Goal: Obtain resource: Obtain resource

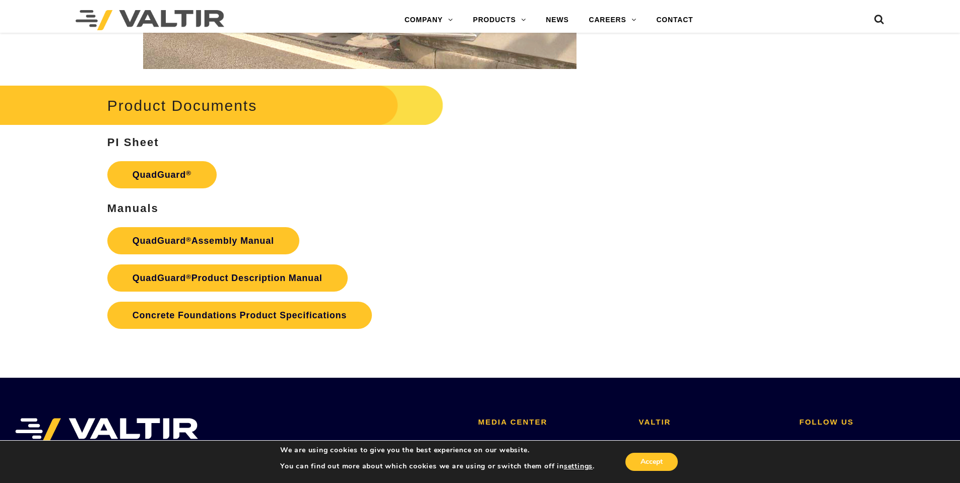
scroll to position [2016, 0]
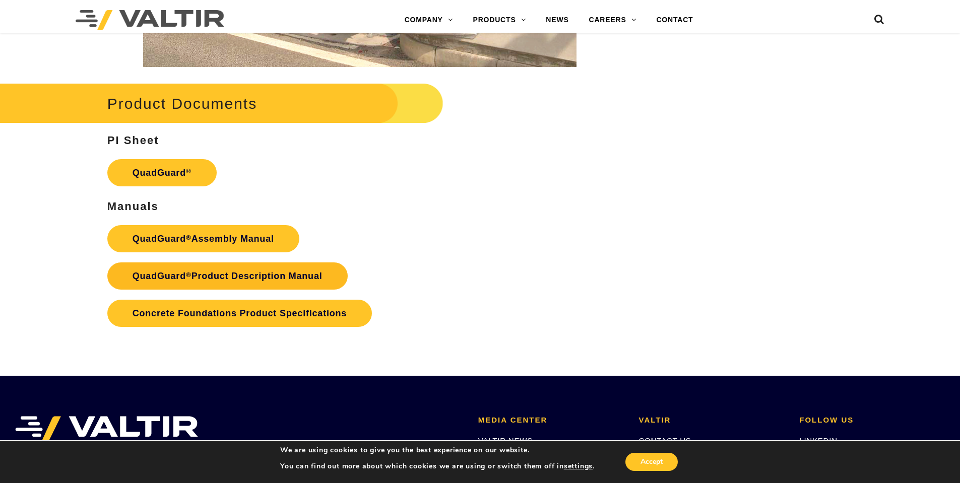
click at [164, 270] on link "QuadGuard ® Product Description Manual" at bounding box center [227, 276] width 240 height 27
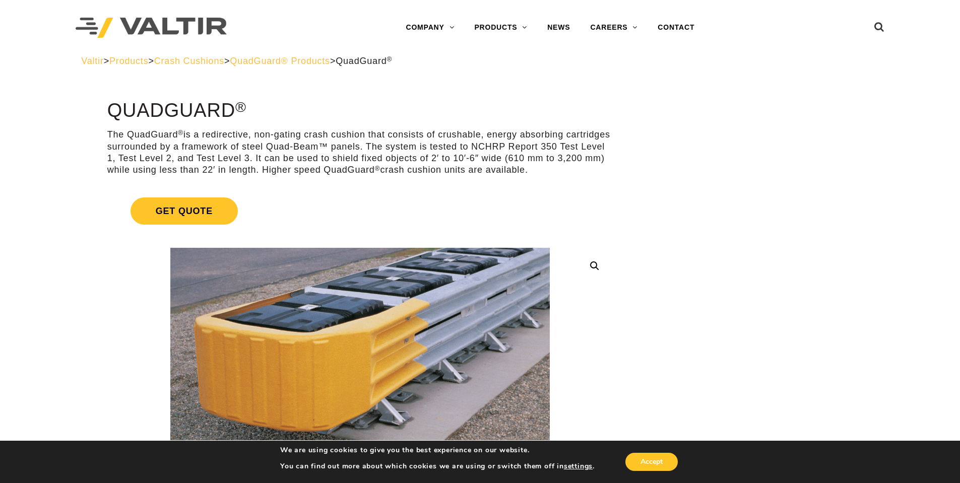
click at [330, 61] on span "QuadGuard® Products" at bounding box center [280, 61] width 100 height 10
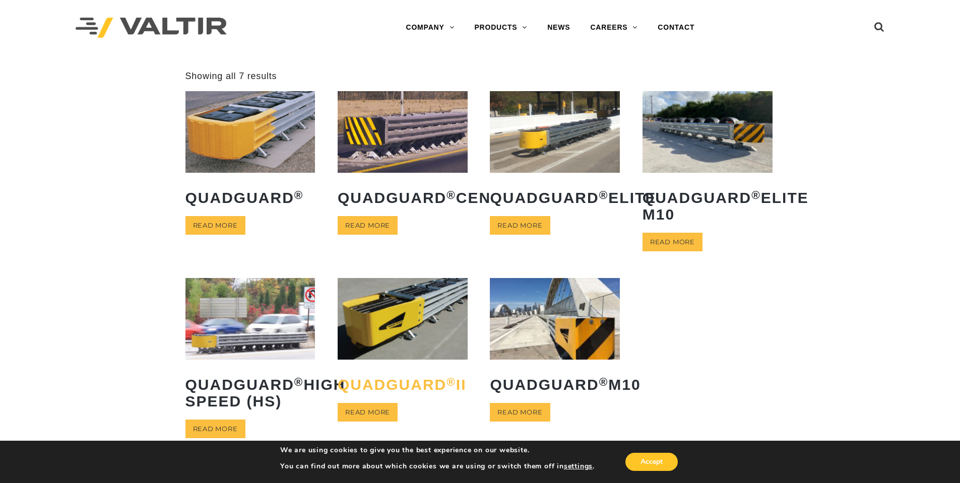
click at [373, 384] on h2 "QuadGuard ® II" at bounding box center [403, 385] width 130 height 32
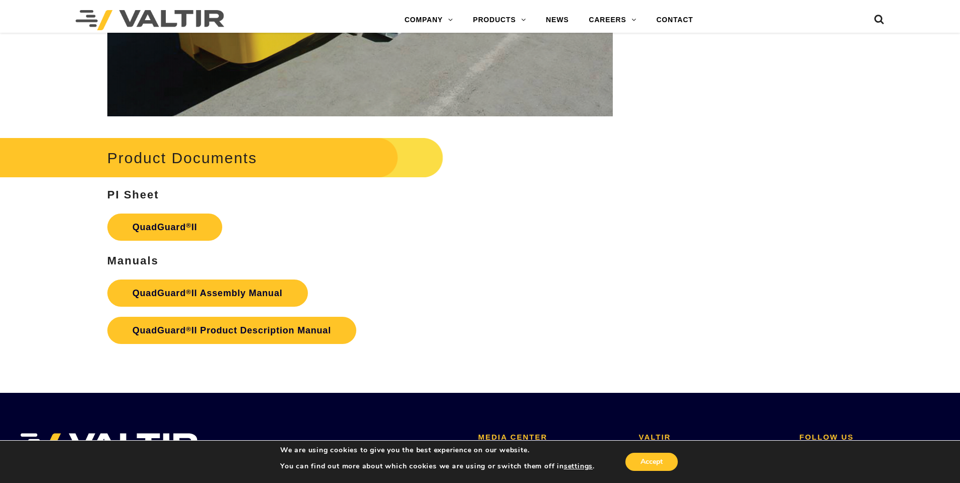
scroll to position [1928, 0]
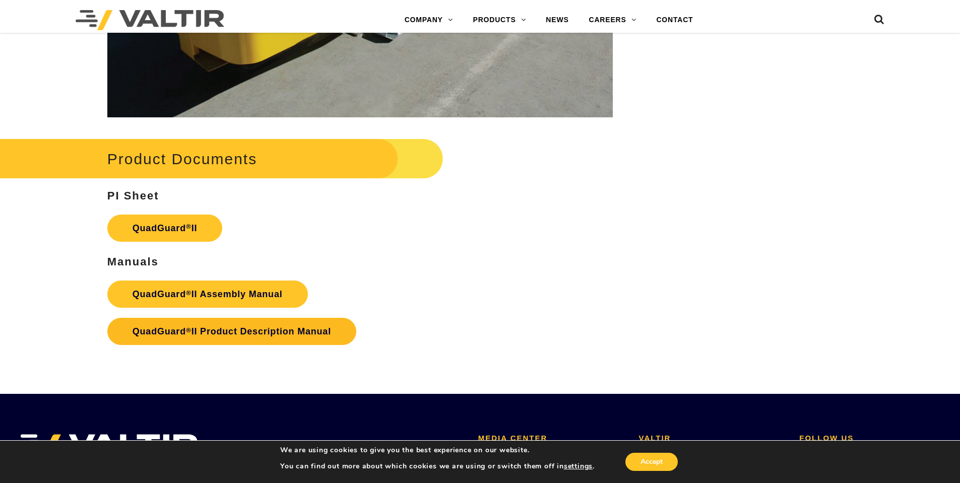
click at [161, 326] on link "QuadGuard ® II Product Description Manual" at bounding box center [231, 331] width 249 height 27
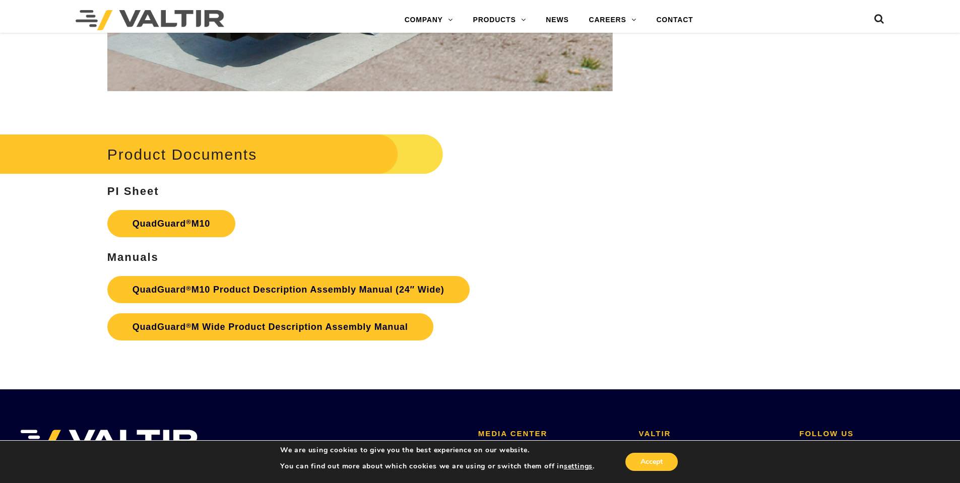
scroll to position [3888, 0]
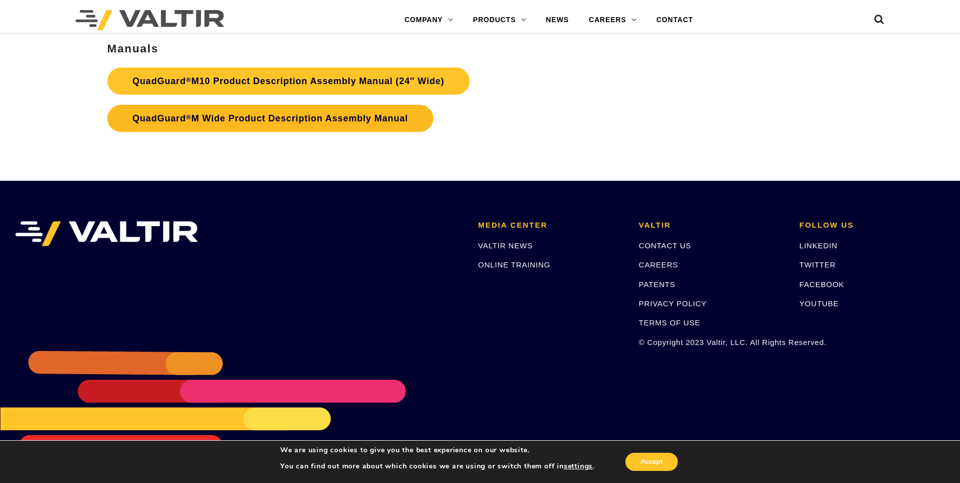
click at [335, 126] on link "QuadGuard ® M Wide Product Description Assembly Manual" at bounding box center [270, 118] width 326 height 27
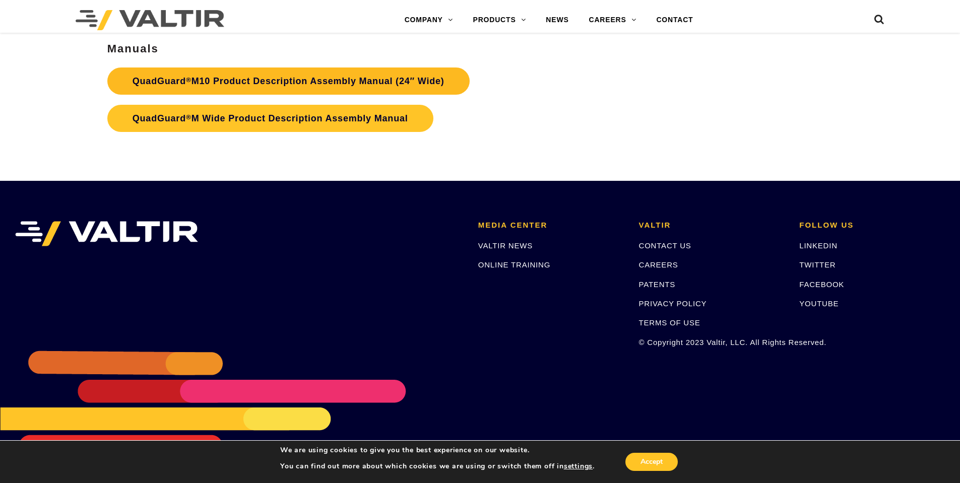
click at [401, 86] on link "QuadGuard ® M10 Product Description Assembly Manual (24″ Wide)" at bounding box center [288, 81] width 362 height 27
